Goal: Book appointment/travel/reservation

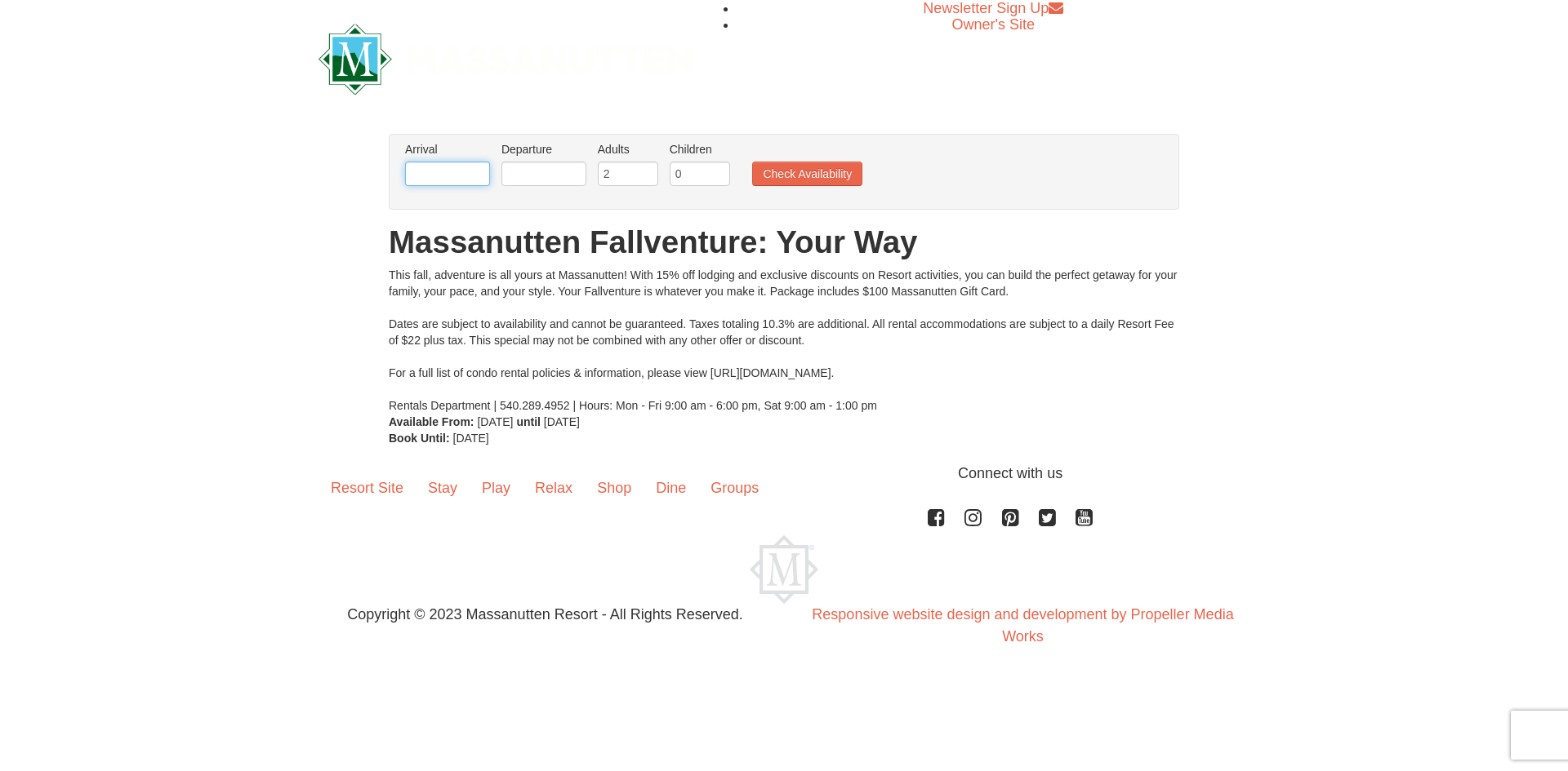
click at [467, 171] on input "text" at bounding box center [447, 173] width 85 height 24
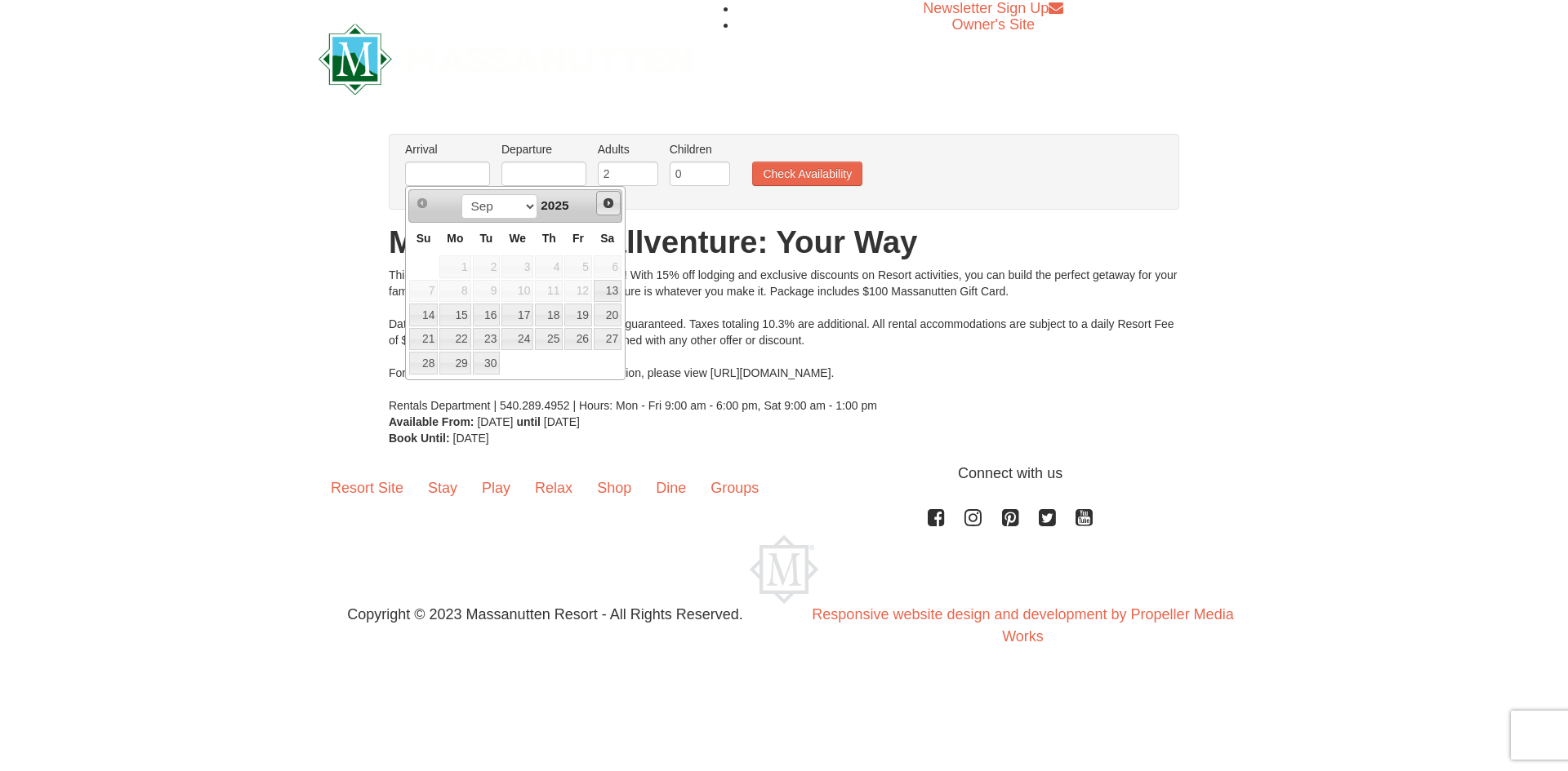
click at [597, 205] on link "Next" at bounding box center [608, 202] width 24 height 24
click at [608, 332] on link "25" at bounding box center [607, 339] width 27 height 22
type input "[DATE]"
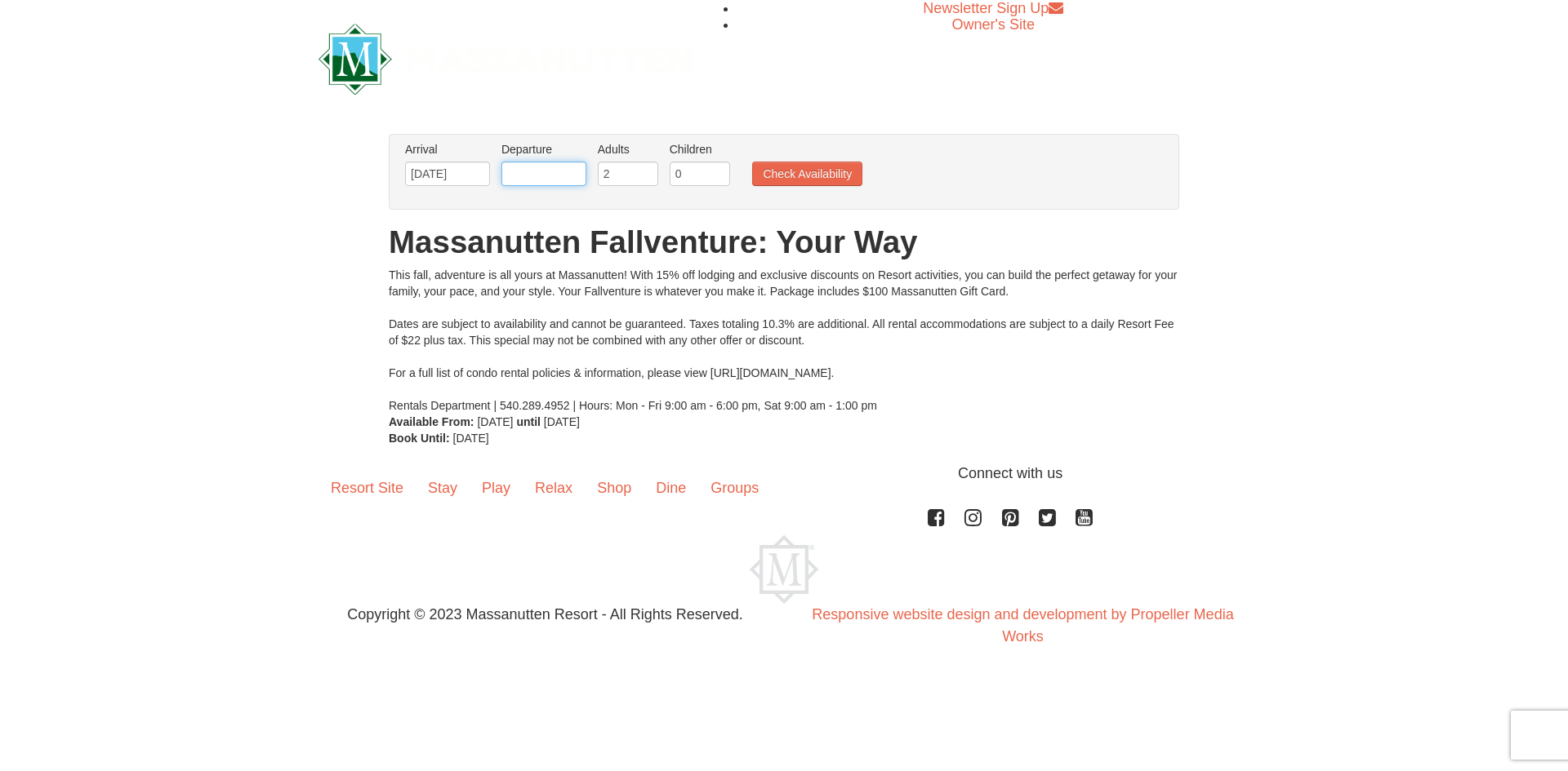
click at [562, 170] on input "text" at bounding box center [544, 173] width 85 height 24
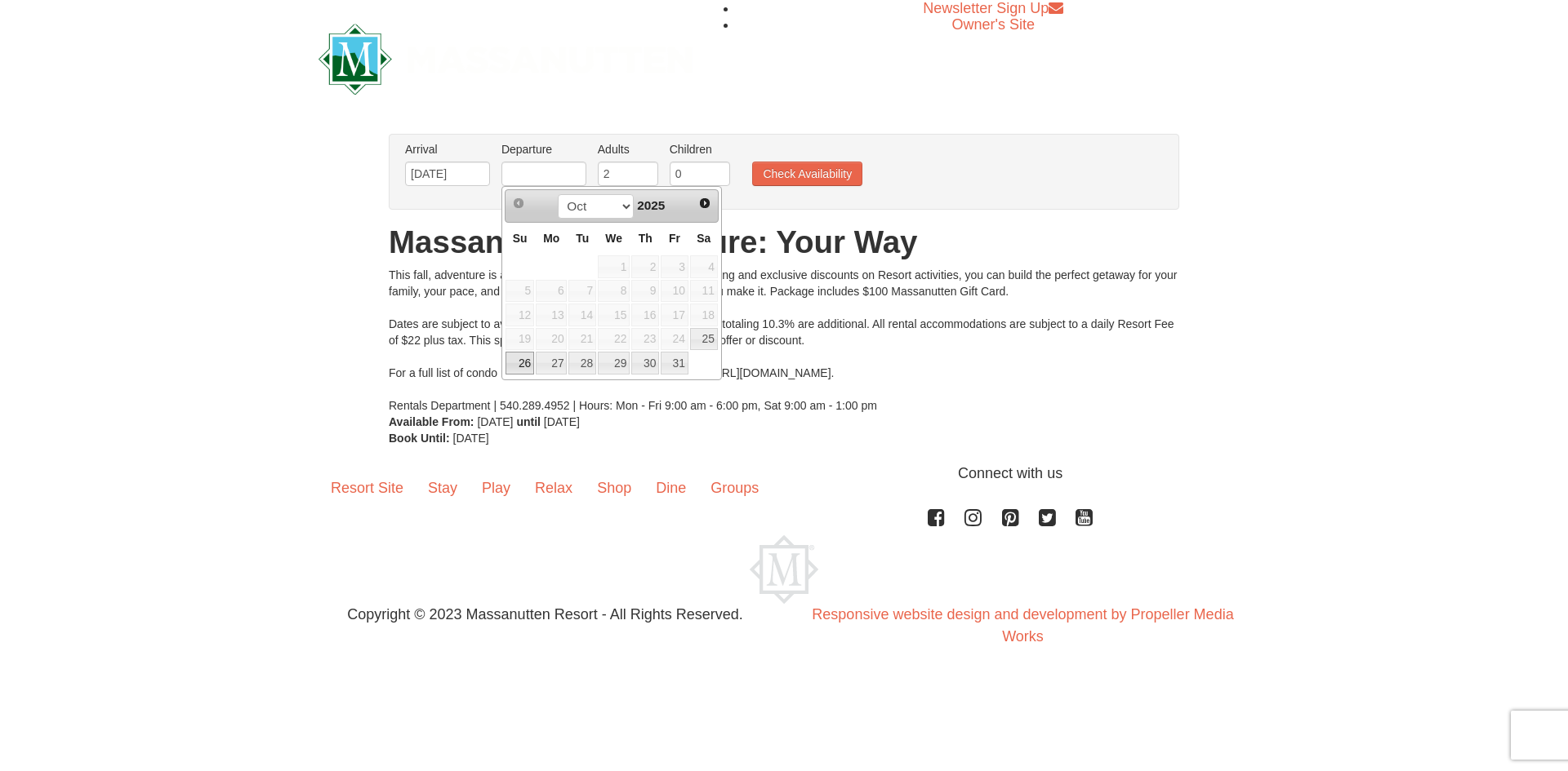
click at [514, 363] on link "26" at bounding box center [519, 363] width 28 height 22
type input "[DATE]"
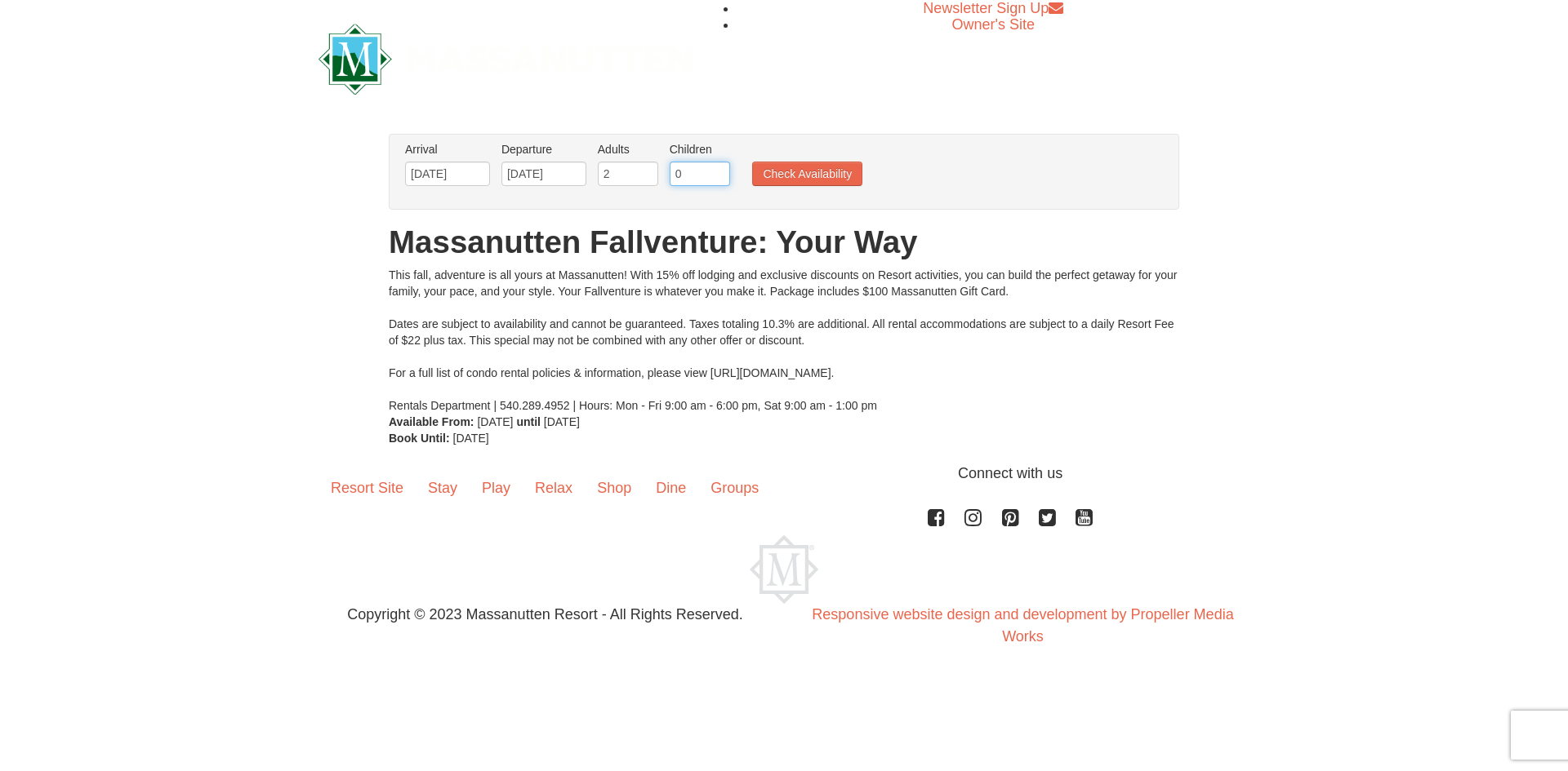
click at [699, 169] on input "0" at bounding box center [700, 173] width 61 height 24
click at [718, 166] on input "1" at bounding box center [700, 173] width 61 height 24
click at [718, 166] on input "2" at bounding box center [700, 173] width 61 height 24
type input "1"
click at [720, 176] on input "1" at bounding box center [700, 173] width 61 height 24
